Goal: Information Seeking & Learning: Learn about a topic

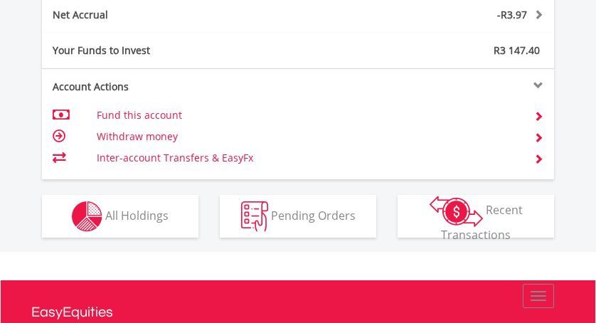
scroll to position [944, 0]
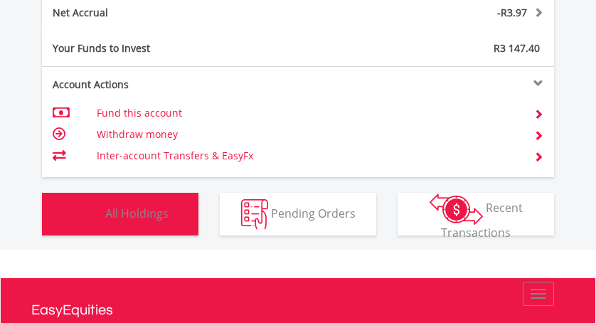
click at [134, 213] on span "All Holdings" at bounding box center [136, 213] width 63 height 16
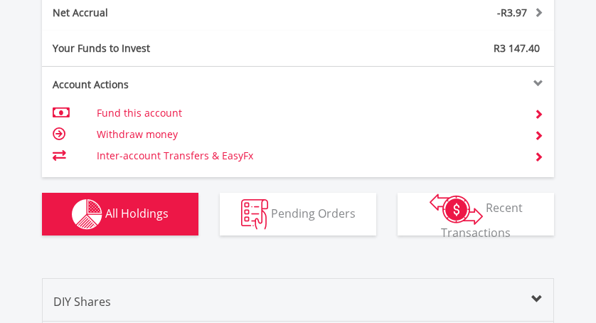
scroll to position [1221, 0]
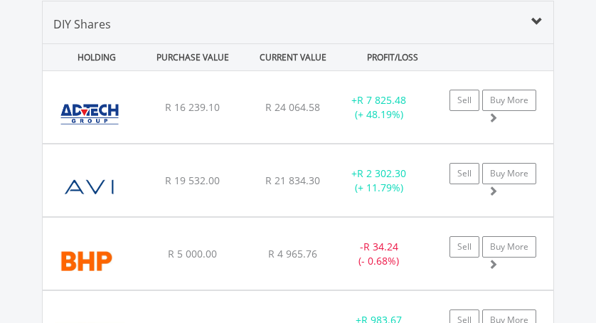
click at [103, 174] on img at bounding box center [90, 187] width 80 height 51
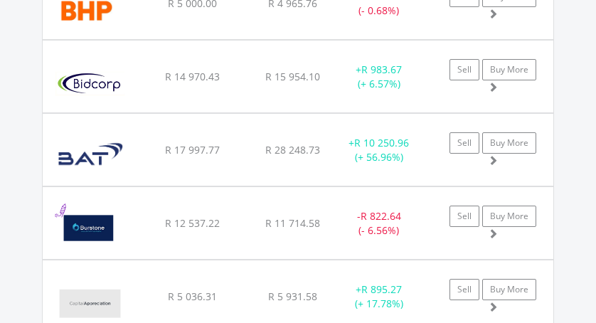
scroll to position [1806, 0]
click at [104, 147] on img at bounding box center [91, 156] width 82 height 51
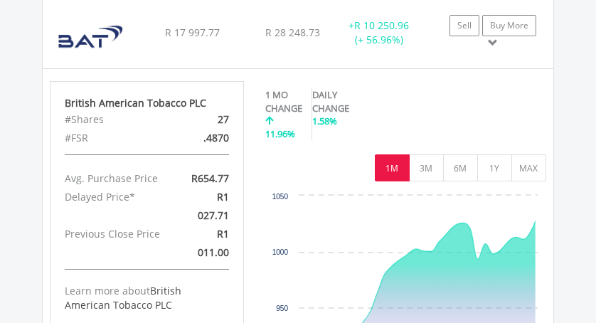
scroll to position [1924, 0]
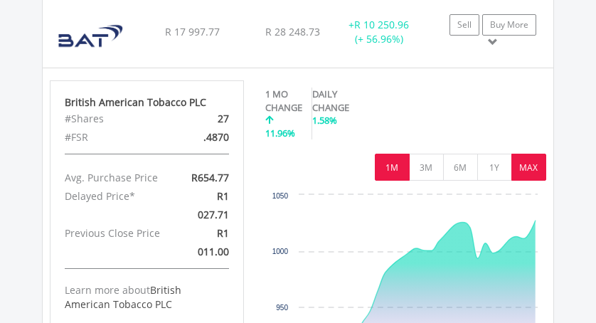
click at [528, 169] on button "MAX" at bounding box center [528, 167] width 35 height 27
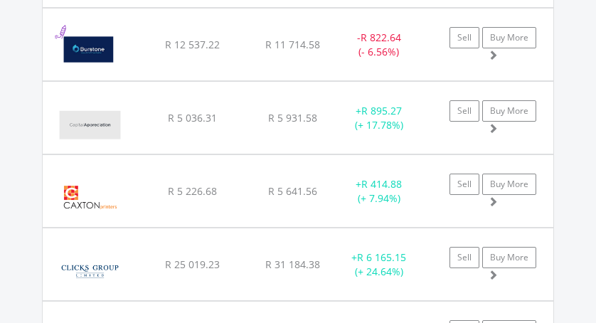
scroll to position [2370, 0]
click at [111, 112] on img at bounding box center [90, 124] width 80 height 51
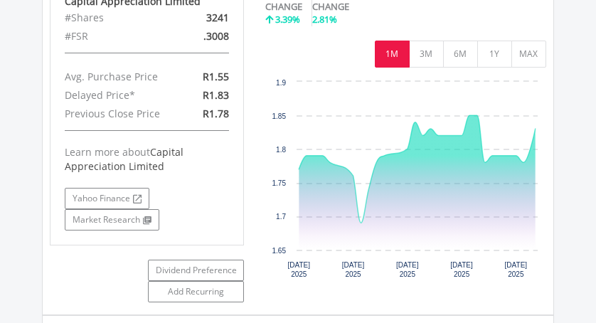
scroll to position [2550, 0]
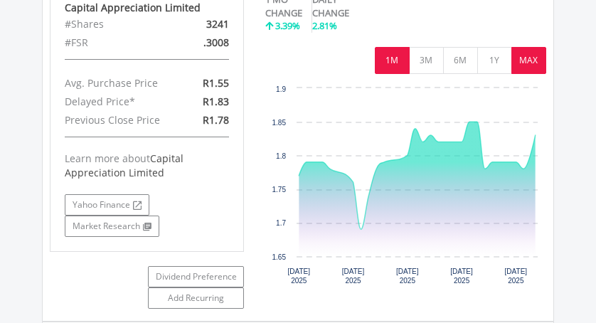
click at [524, 62] on button "MAX" at bounding box center [528, 60] width 35 height 27
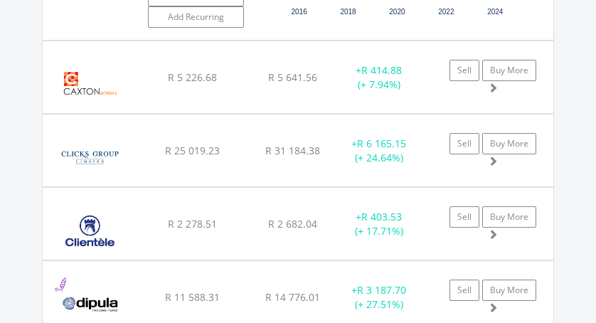
scroll to position [2831, 0]
click at [108, 139] on img at bounding box center [90, 157] width 80 height 51
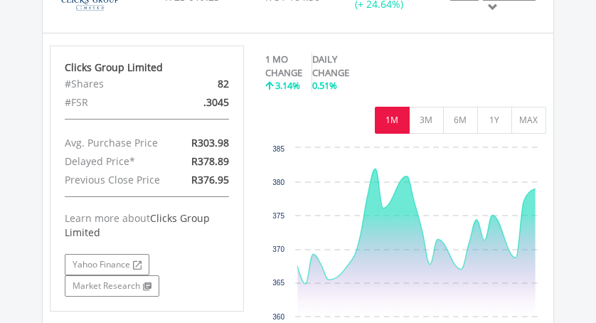
scroll to position [2985, 0]
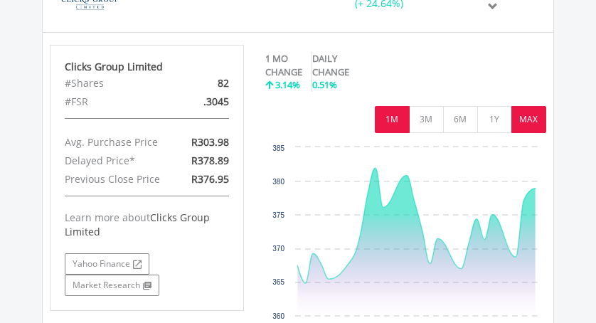
click at [530, 121] on button "MAX" at bounding box center [528, 119] width 35 height 27
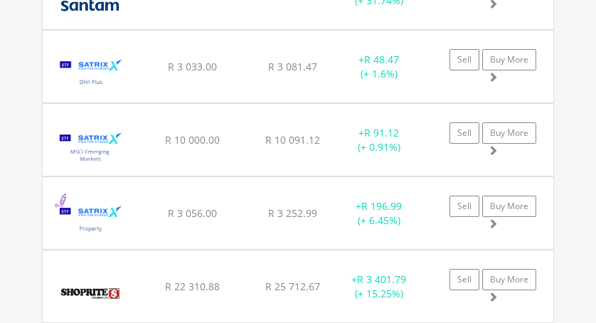
scroll to position [4728, 0]
click at [103, 80] on img at bounding box center [91, 73] width 82 height 51
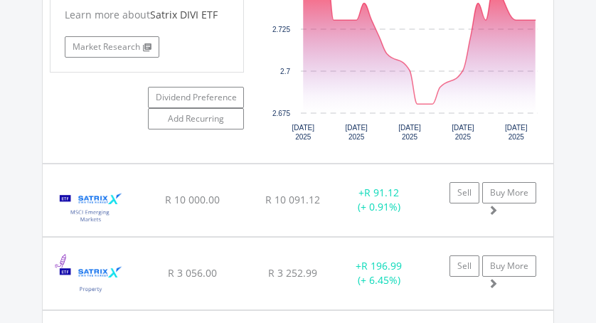
scroll to position [5002, 0]
click at [115, 211] on img at bounding box center [91, 206] width 82 height 51
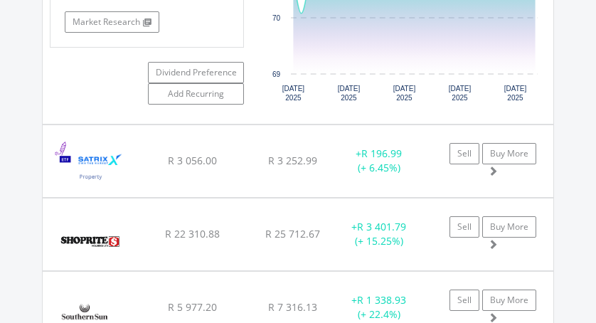
scroll to position [5448, 0]
click at [124, 179] on img at bounding box center [91, 167] width 82 height 51
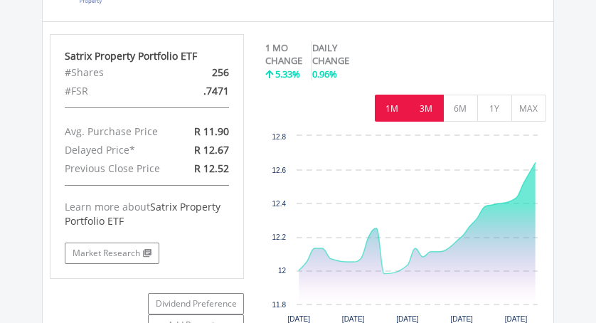
click at [428, 122] on button "3M" at bounding box center [426, 108] width 35 height 27
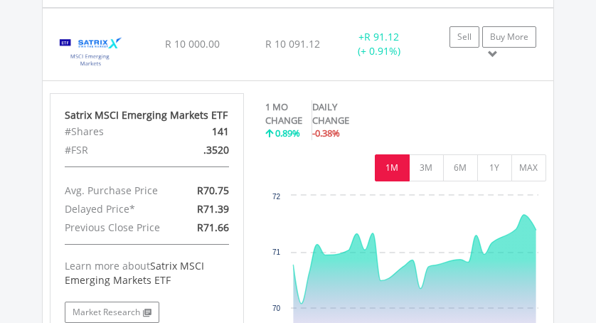
scroll to position [5145, 0]
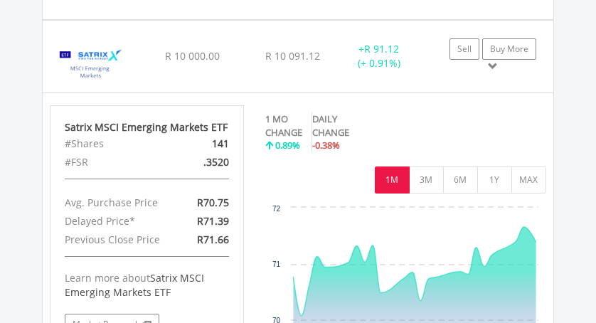
click at [527, 193] on button "MAX" at bounding box center [528, 179] width 35 height 27
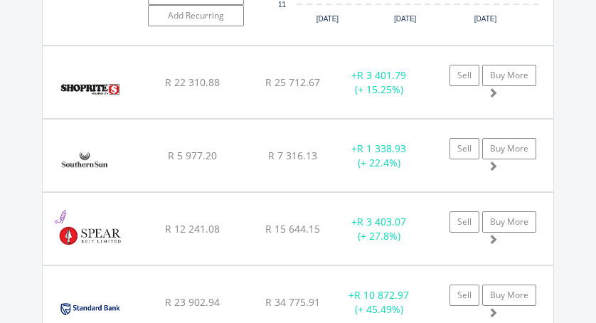
scroll to position [5943, 0]
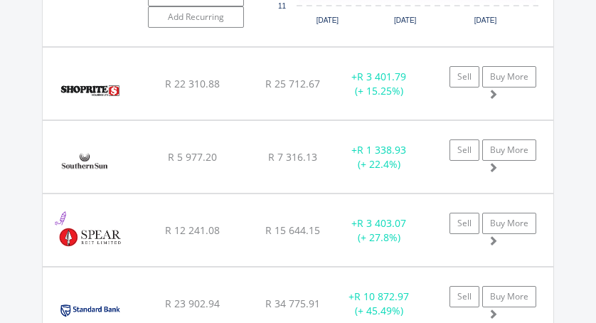
click at [83, 91] on img at bounding box center [90, 90] width 80 height 51
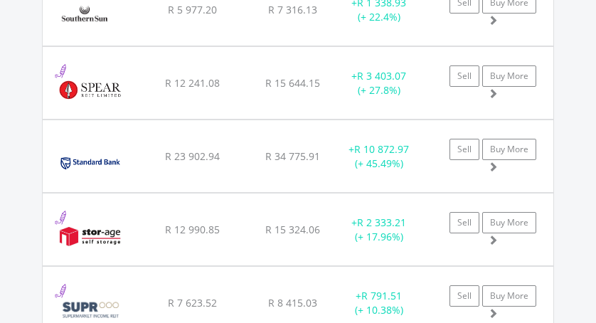
scroll to position [6438, 0]
click at [107, 158] on img at bounding box center [90, 163] width 80 height 51
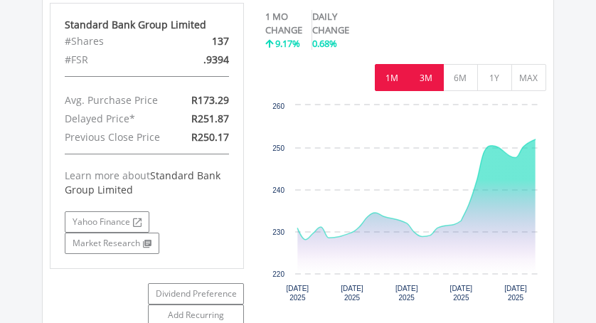
click at [428, 84] on button "3M" at bounding box center [426, 77] width 35 height 27
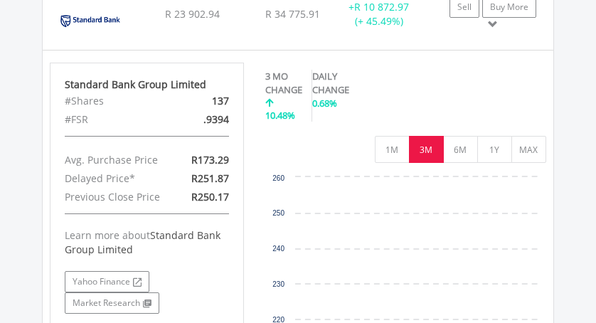
scroll to position [6640, 0]
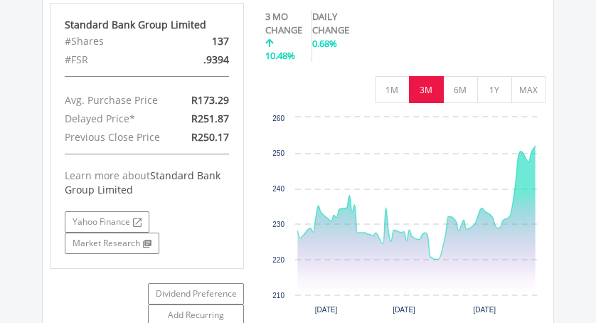
click at [531, 97] on button "MAX" at bounding box center [528, 89] width 35 height 27
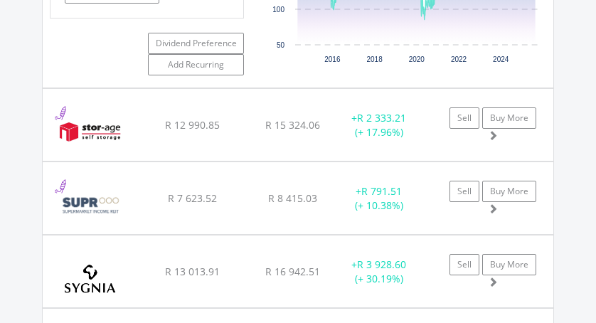
scroll to position [6890, 0]
click at [119, 136] on img at bounding box center [90, 132] width 80 height 51
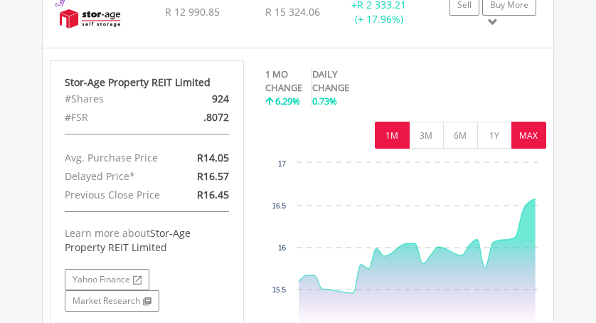
click at [525, 145] on button "MAX" at bounding box center [528, 135] width 35 height 27
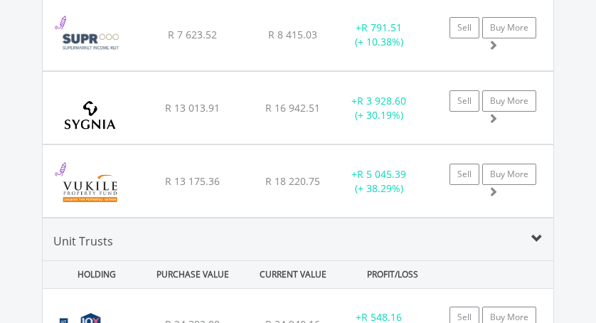
scroll to position [7403, 0]
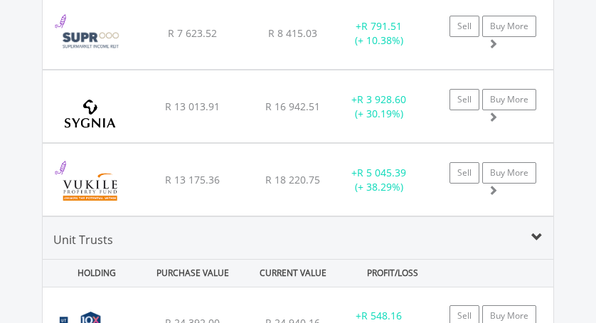
click at [106, 122] on img at bounding box center [90, 113] width 80 height 51
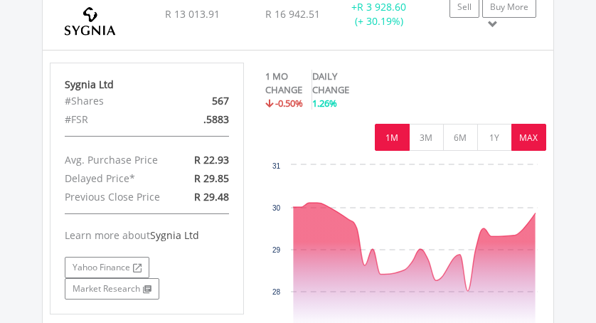
click at [531, 151] on button "MAX" at bounding box center [528, 137] width 35 height 27
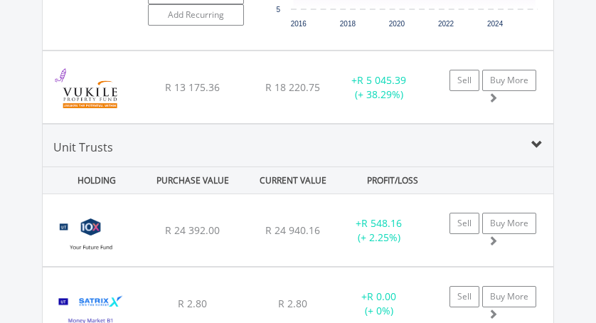
scroll to position [7844, 0]
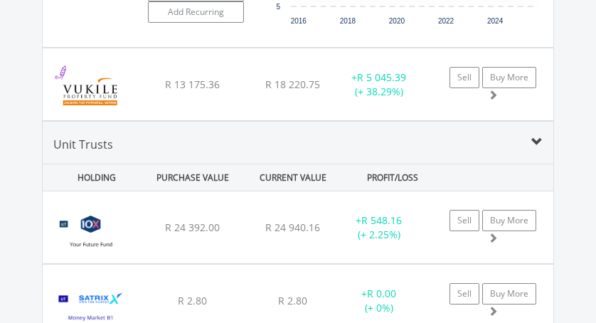
click at [138, 100] on div "Vukile Property Fund Limited" at bounding box center [95, 92] width 90 height 58
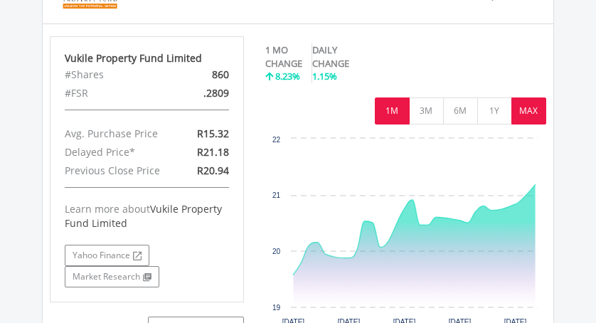
click at [528, 117] on button "MAX" at bounding box center [528, 110] width 35 height 27
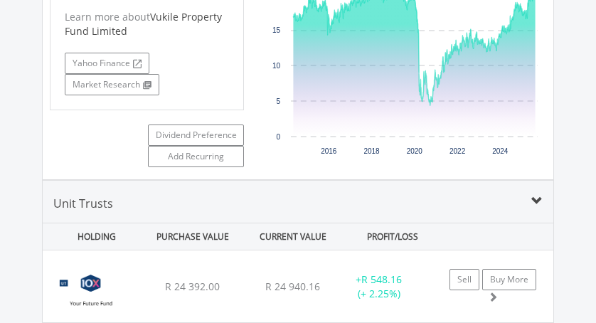
scroll to position [8165, 0]
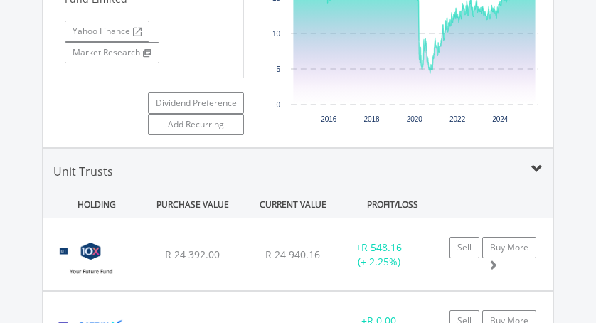
click at [127, 259] on img at bounding box center [91, 261] width 82 height 51
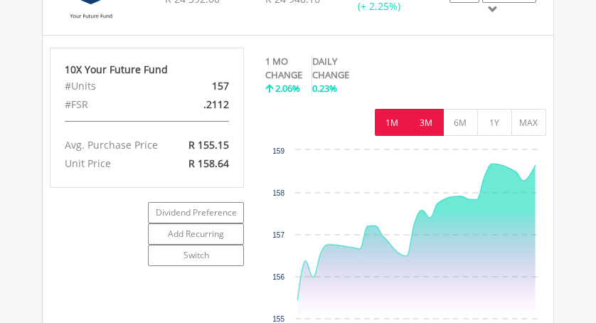
click at [420, 130] on button "3M" at bounding box center [426, 122] width 35 height 27
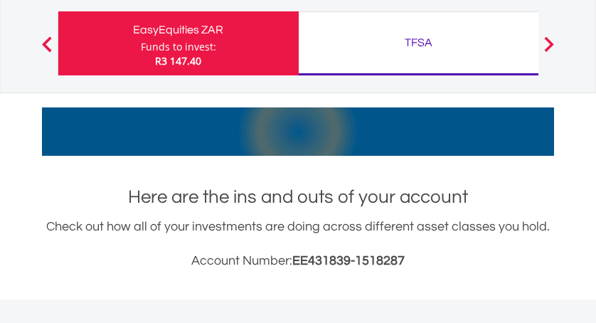
scroll to position [0, 0]
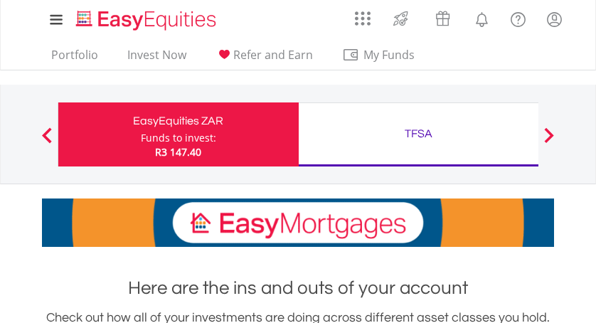
click at [411, 129] on div "TFSA" at bounding box center [418, 134] width 223 height 20
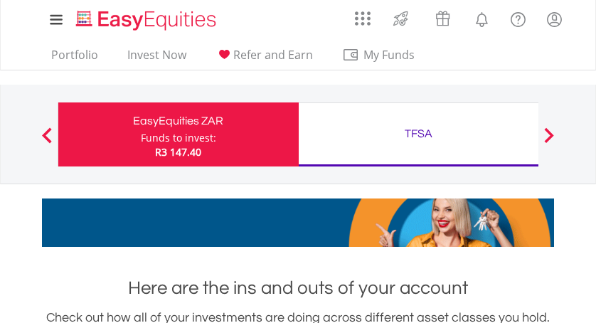
click at [420, 134] on div "TFSA" at bounding box center [418, 134] width 223 height 20
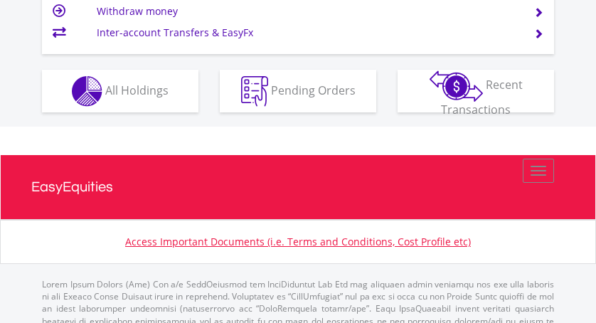
scroll to position [1010, 0]
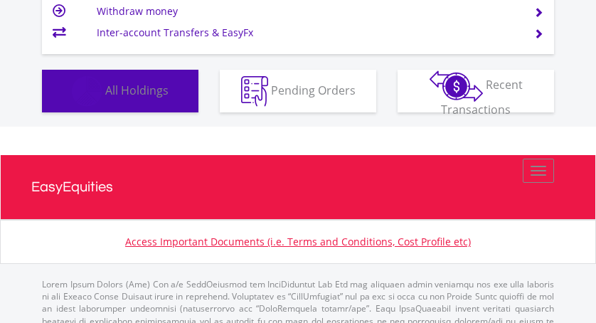
click at [137, 85] on span "All Holdings" at bounding box center [136, 90] width 63 height 16
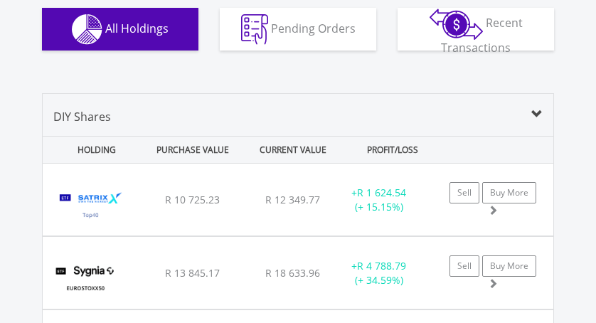
scroll to position [1072, 0]
